Goal: Transaction & Acquisition: Purchase product/service

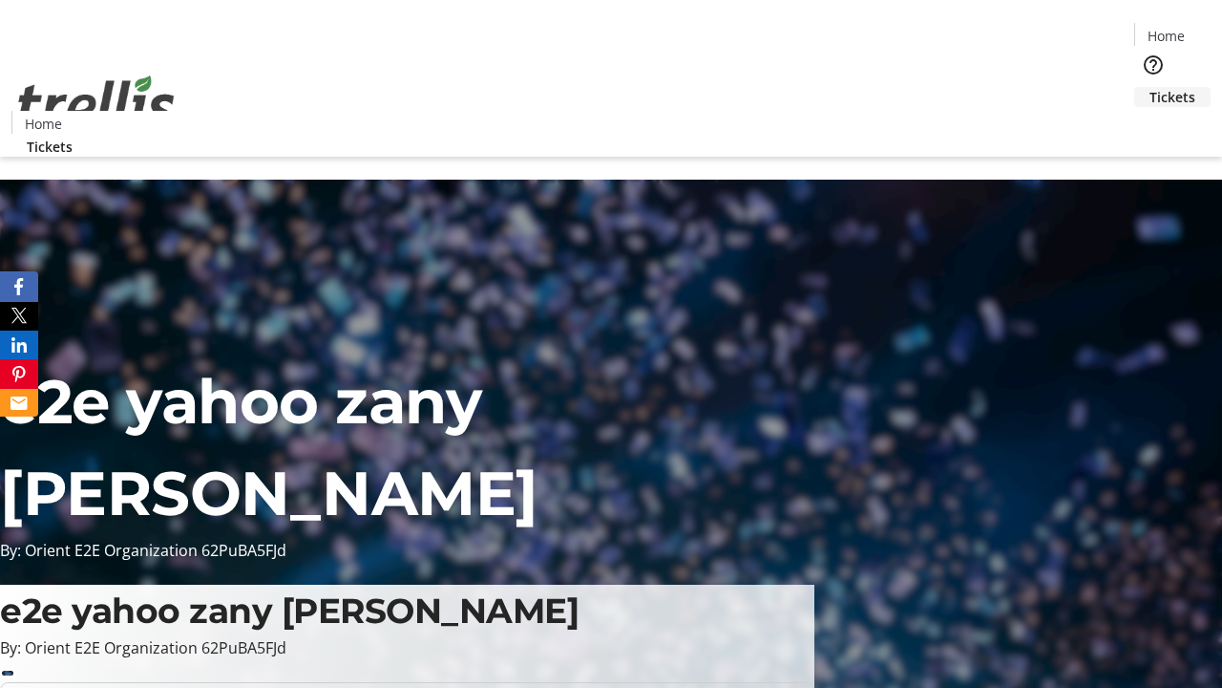
click at [1150, 87] on span "Tickets" at bounding box center [1173, 97] width 46 height 20
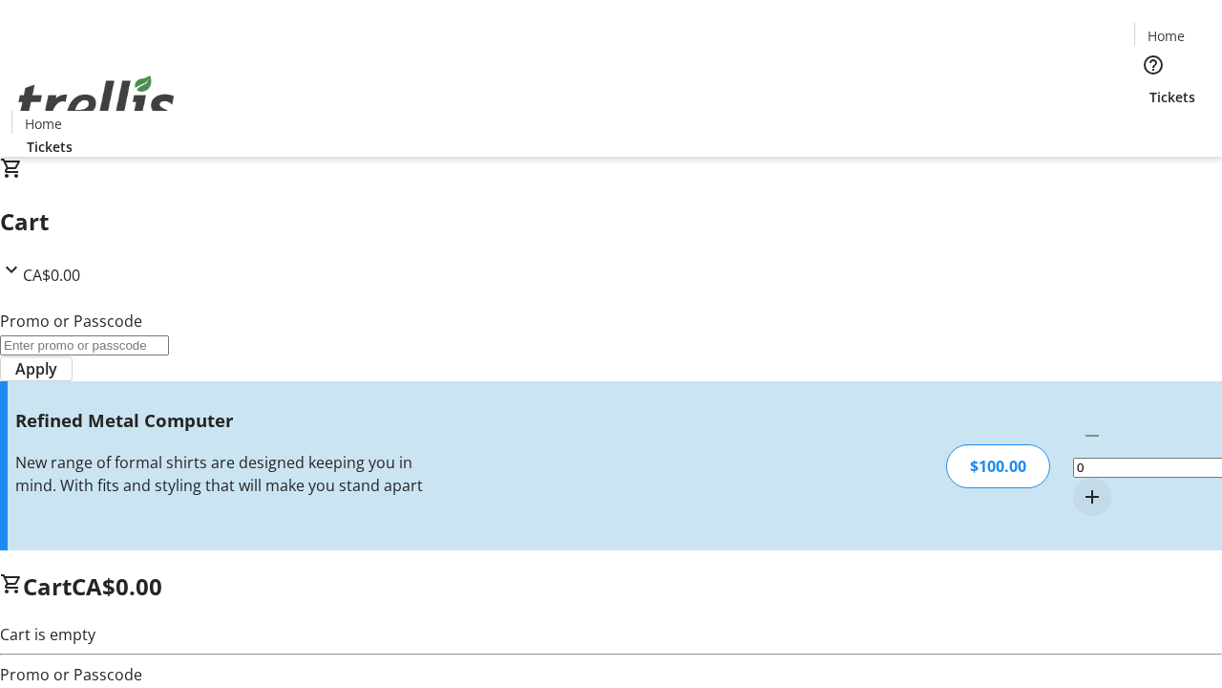
click at [1081, 485] on mat-icon "Increment by one" at bounding box center [1092, 496] width 23 height 23
type input "1"
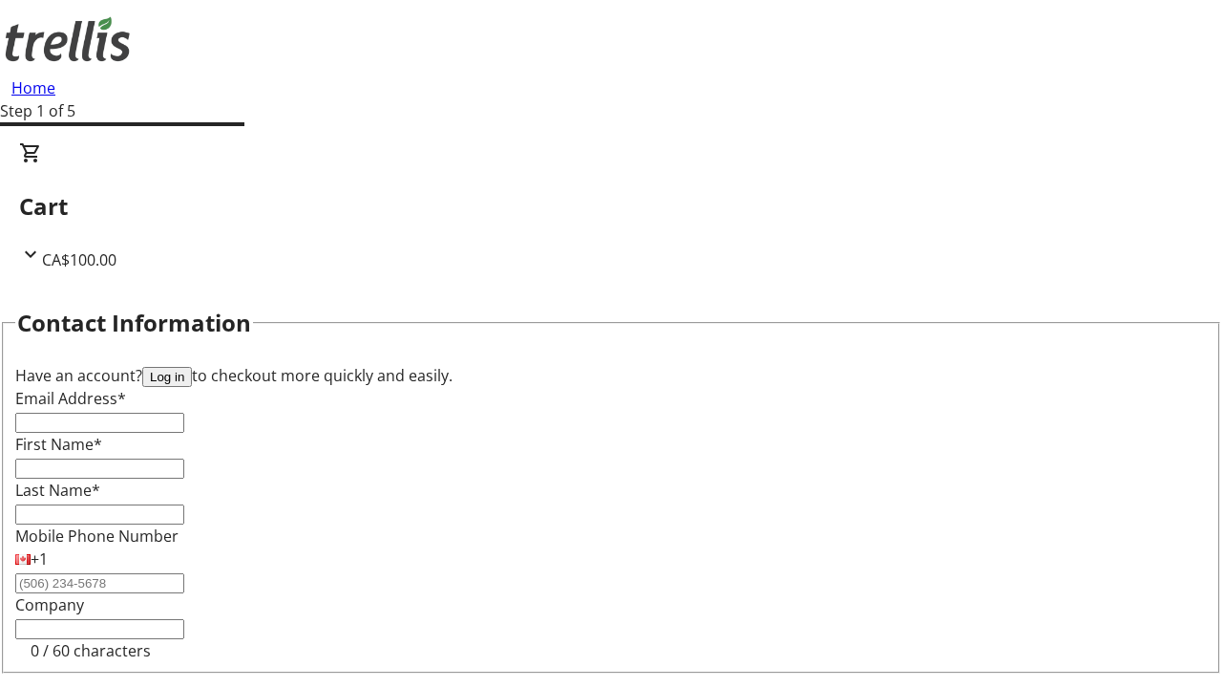
type input "FREE"
type input "[PERSON_NAME][EMAIL_ADDRESS][DOMAIN_NAME]"
type input "[PERSON_NAME]"
type input "King"
